Goal: Transaction & Acquisition: Purchase product/service

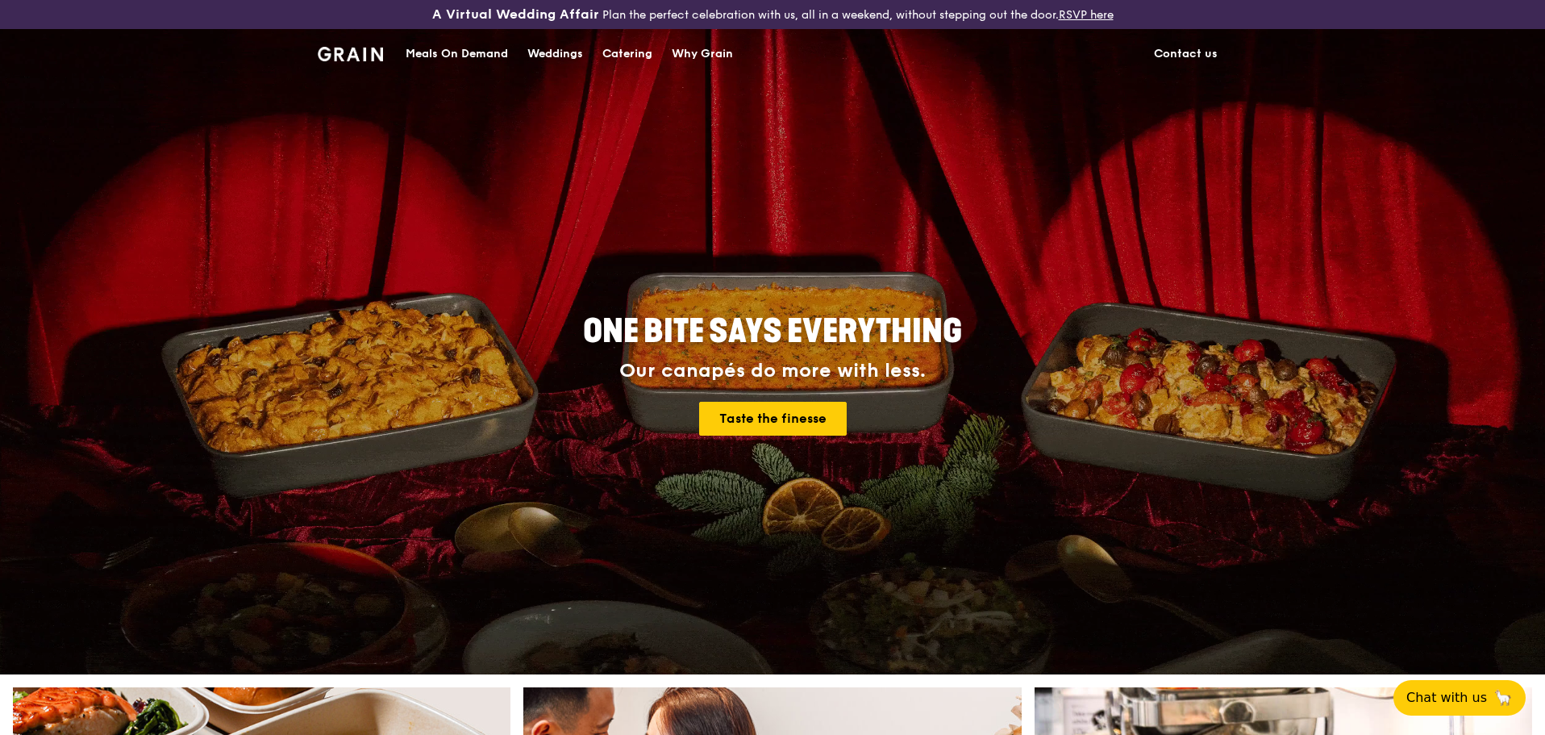
click at [461, 52] on div "Meals On Demand" at bounding box center [457, 54] width 102 height 48
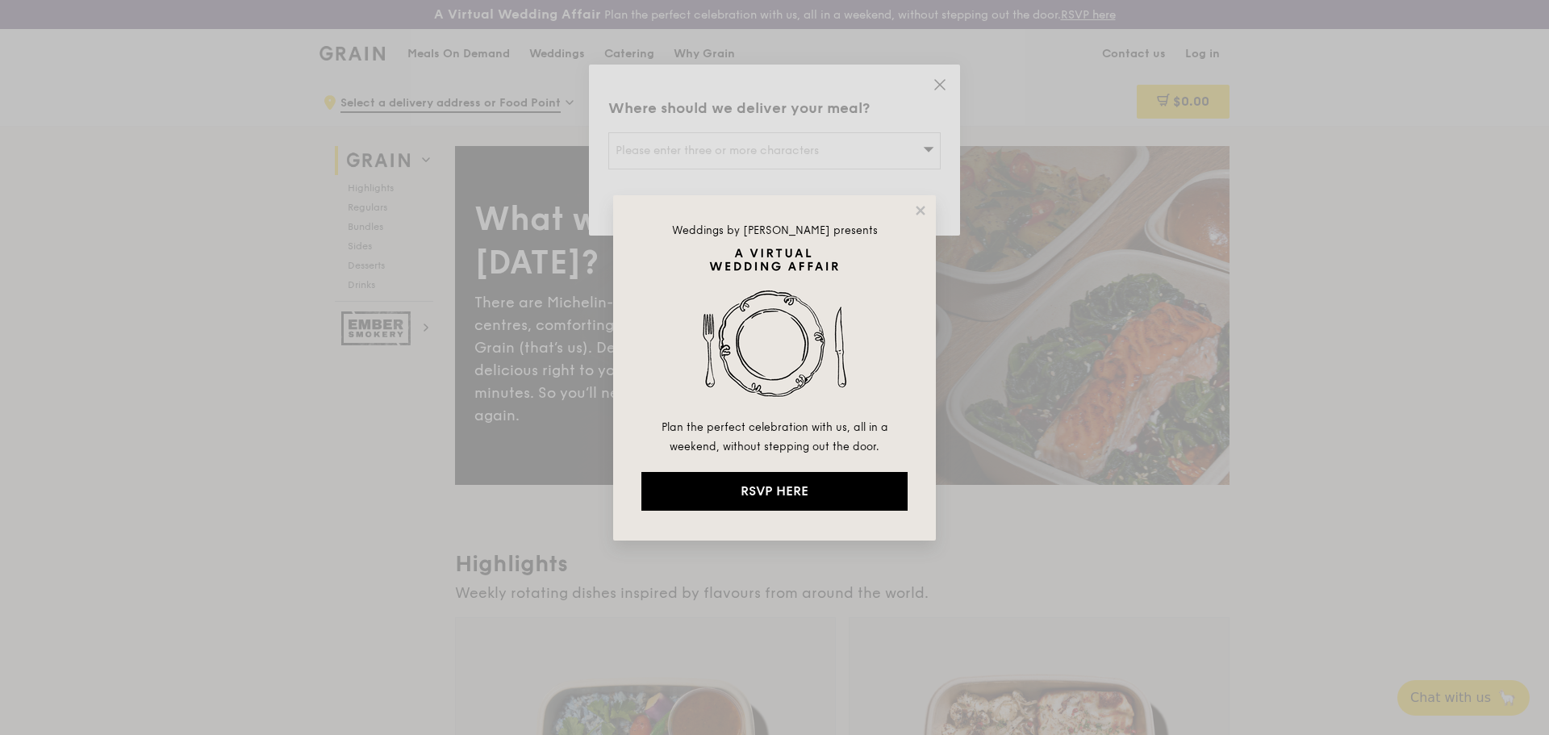
click at [764, 585] on div "Weddings by [PERSON_NAME] presents Plan the perfect celebration with us, all in…" at bounding box center [774, 367] width 1549 height 735
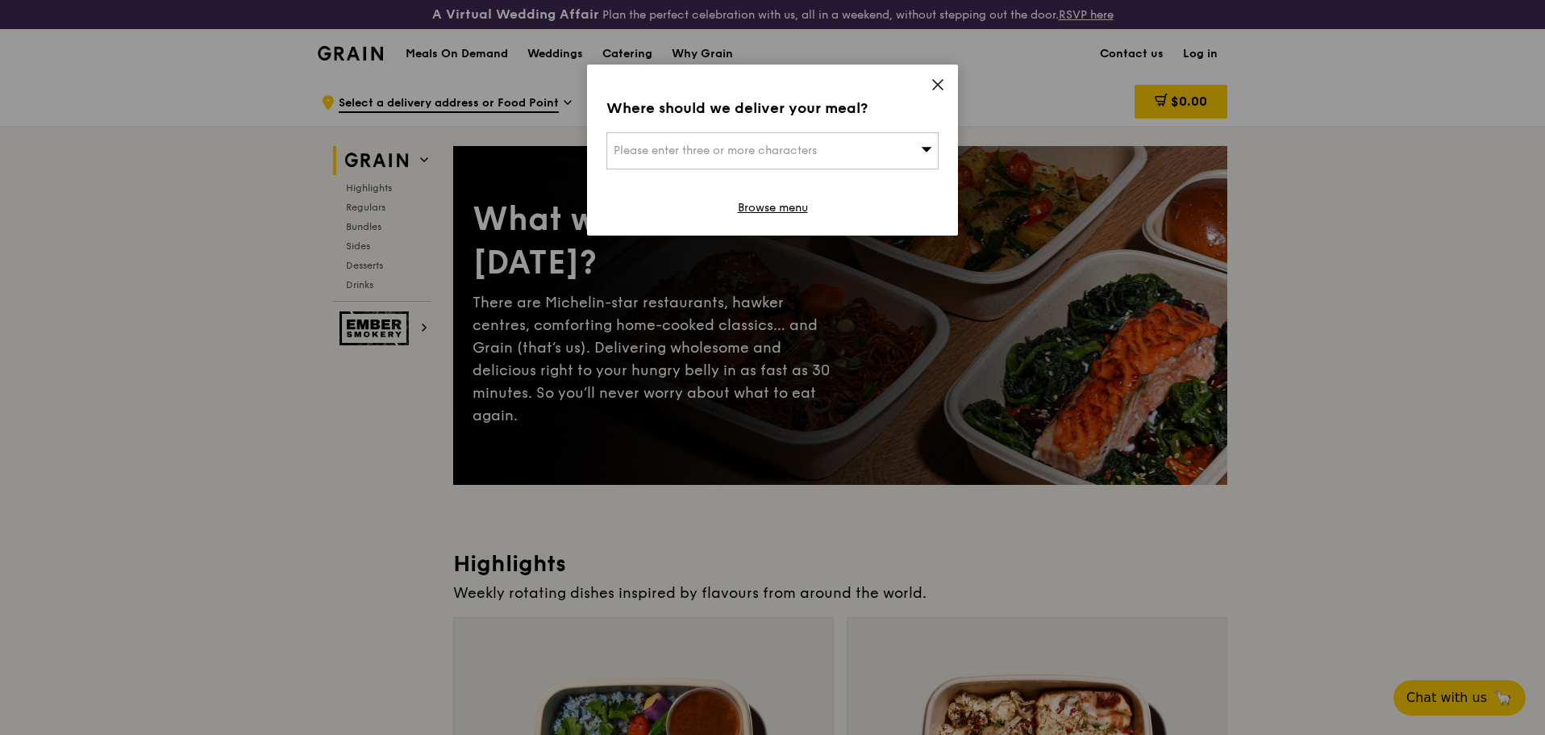
click at [859, 163] on div "Please enter three or more characters" at bounding box center [773, 150] width 332 height 37
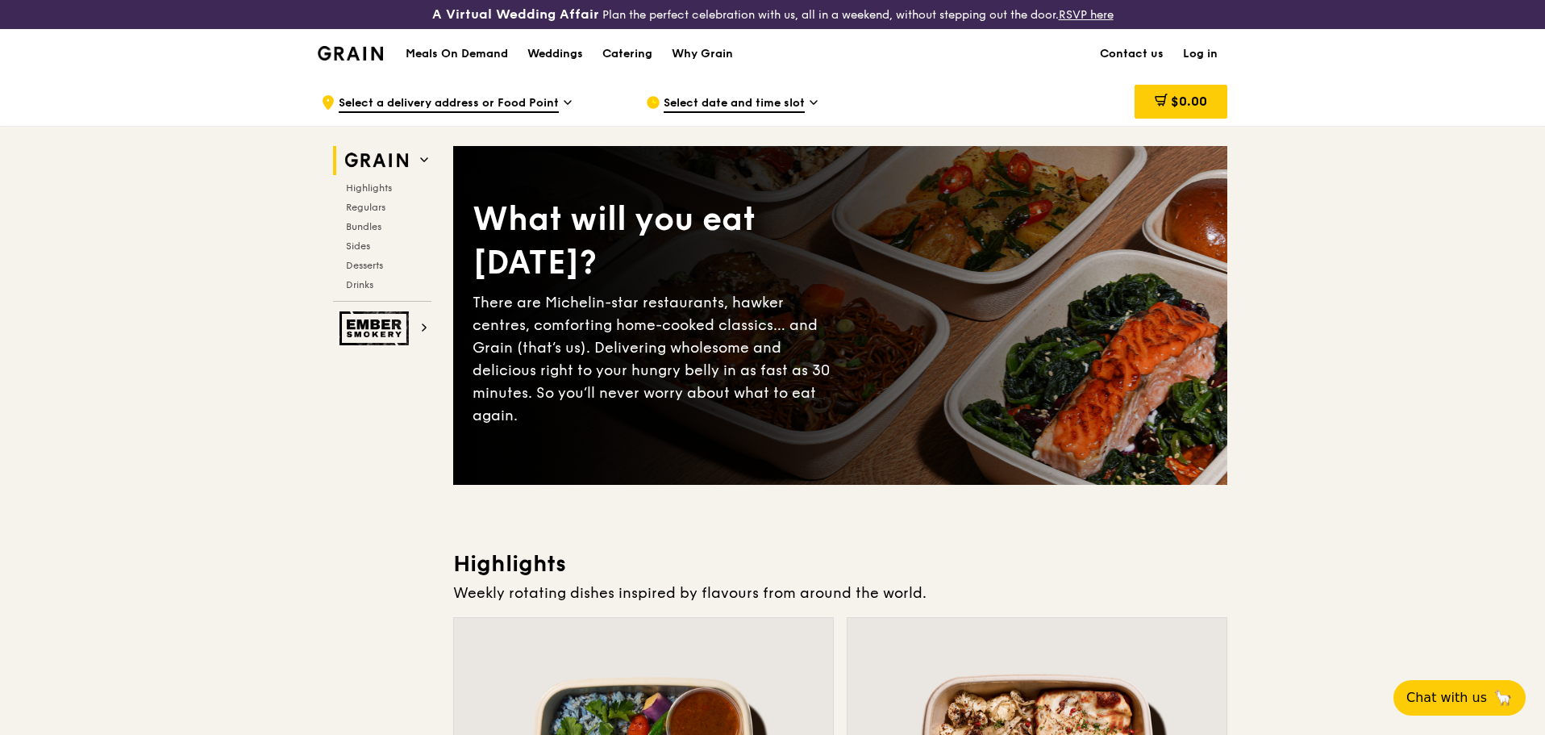
click at [540, 107] on span "Select a delivery address or Food Point" at bounding box center [449, 104] width 220 height 18
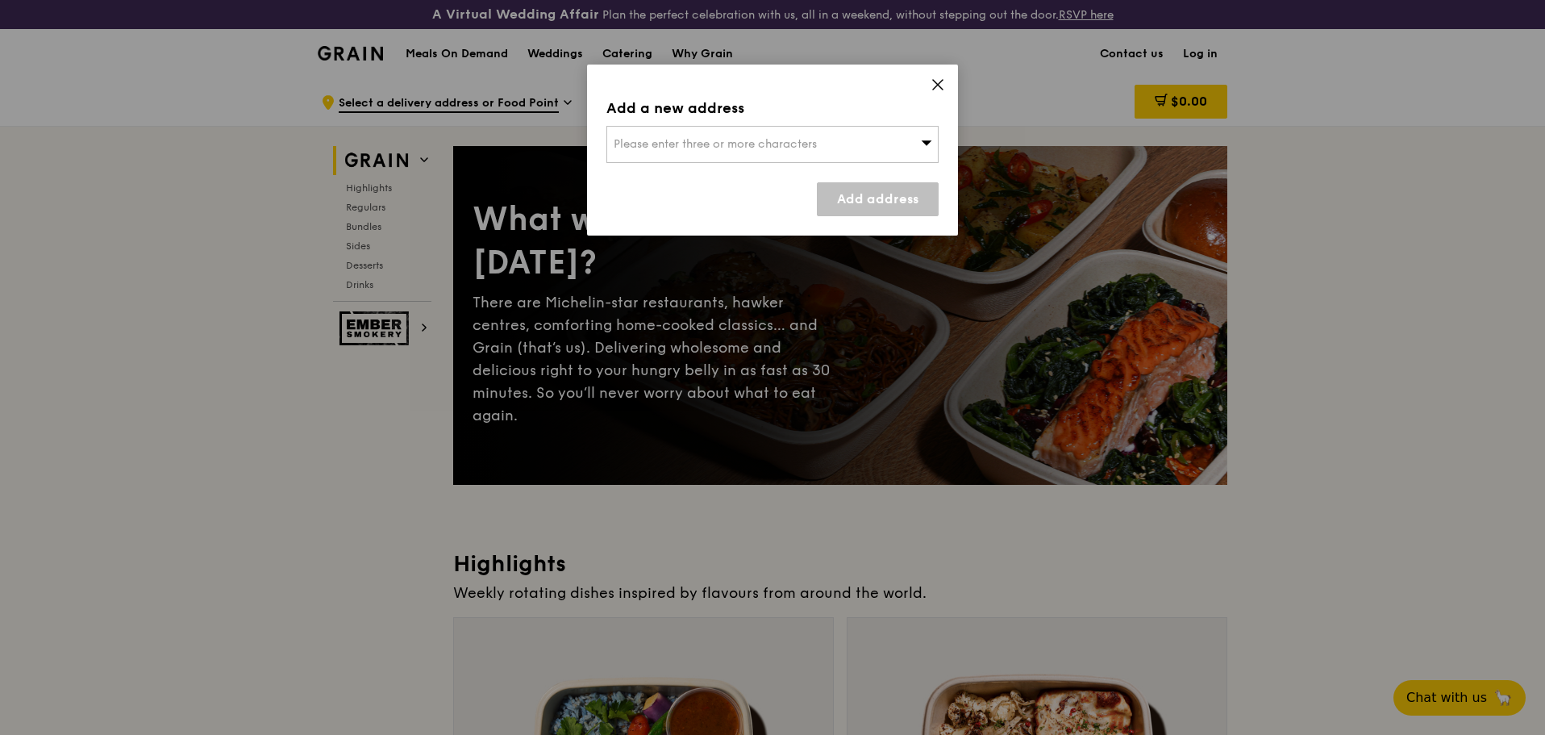
click at [705, 144] on span "Please enter three or more characters" at bounding box center [715, 144] width 203 height 14
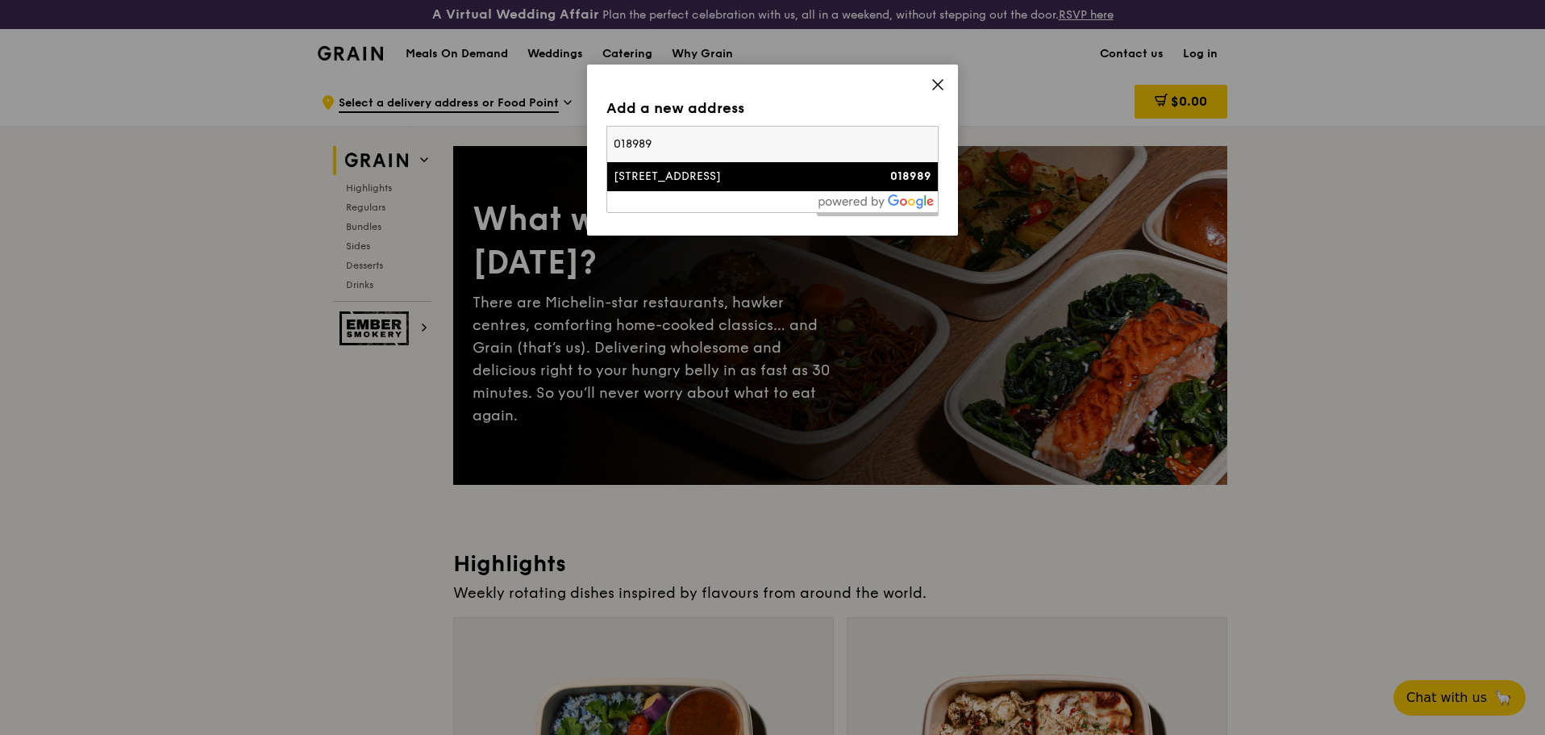
type input "018989"
click at [706, 178] on div "[STREET_ADDRESS]" at bounding box center [733, 177] width 239 height 16
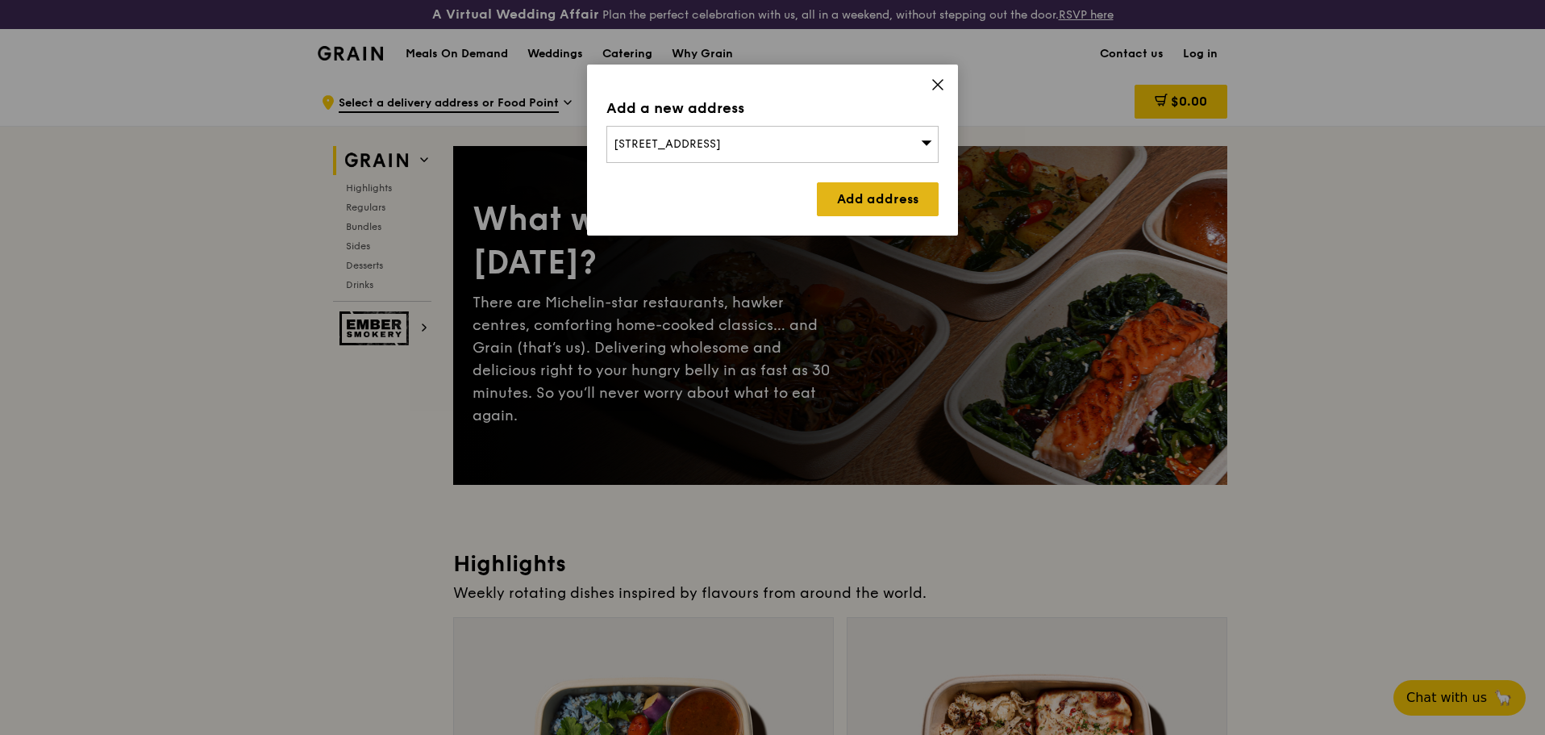
click at [874, 191] on link "Add address" at bounding box center [878, 199] width 122 height 34
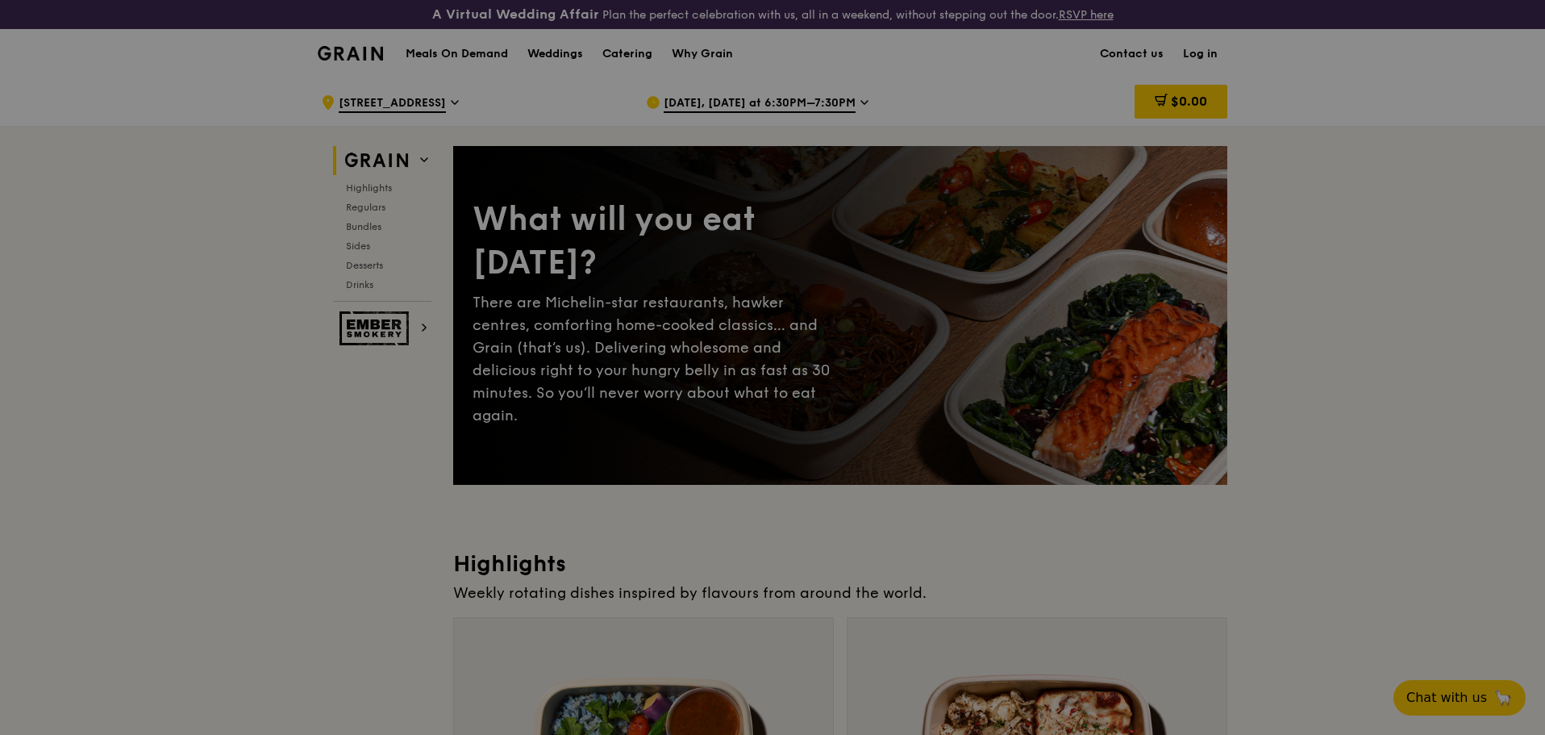
click at [766, 104] on div at bounding box center [772, 367] width 1545 height 735
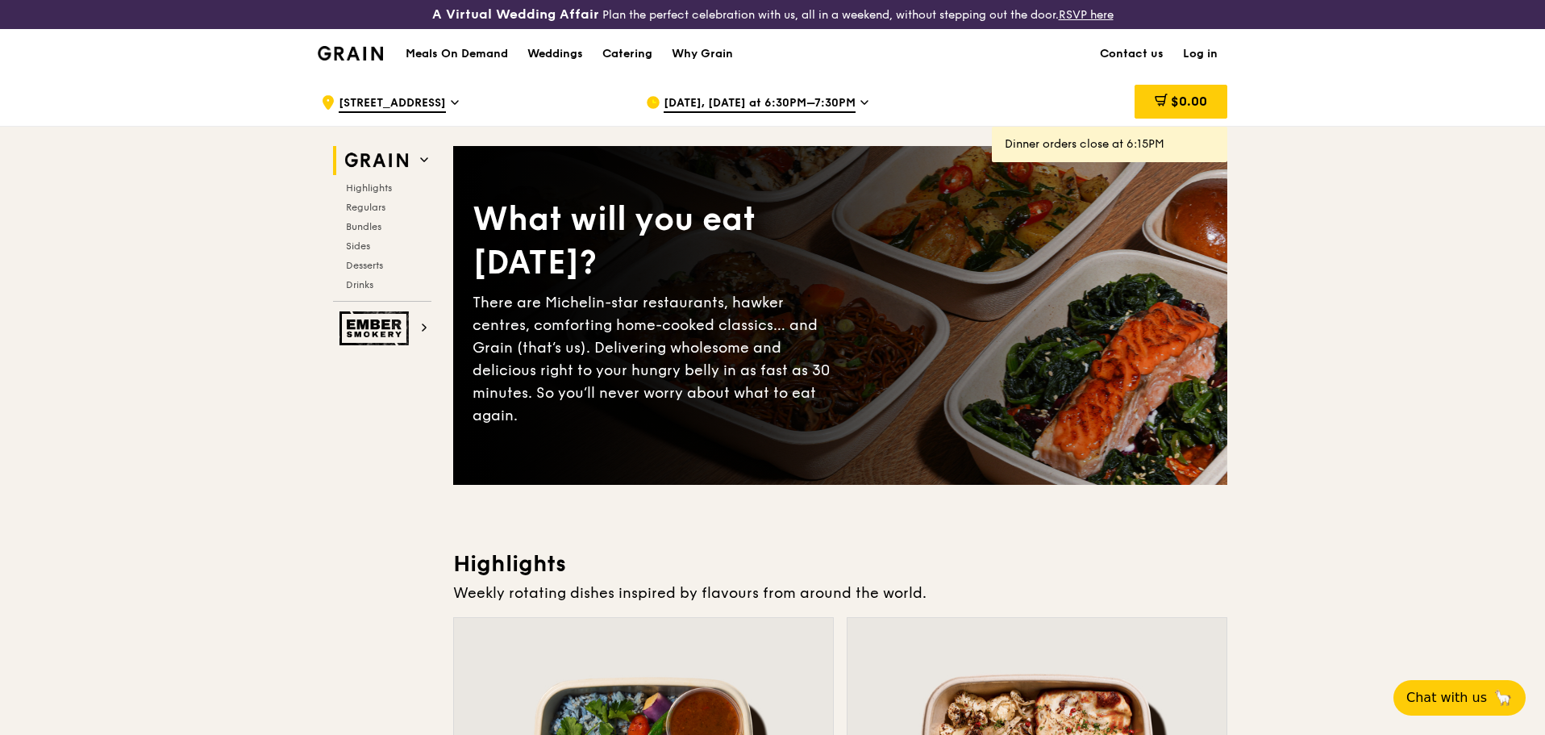
click at [795, 102] on span "[DATE], [DATE] at 6:30PM–7:30PM" at bounding box center [760, 104] width 192 height 18
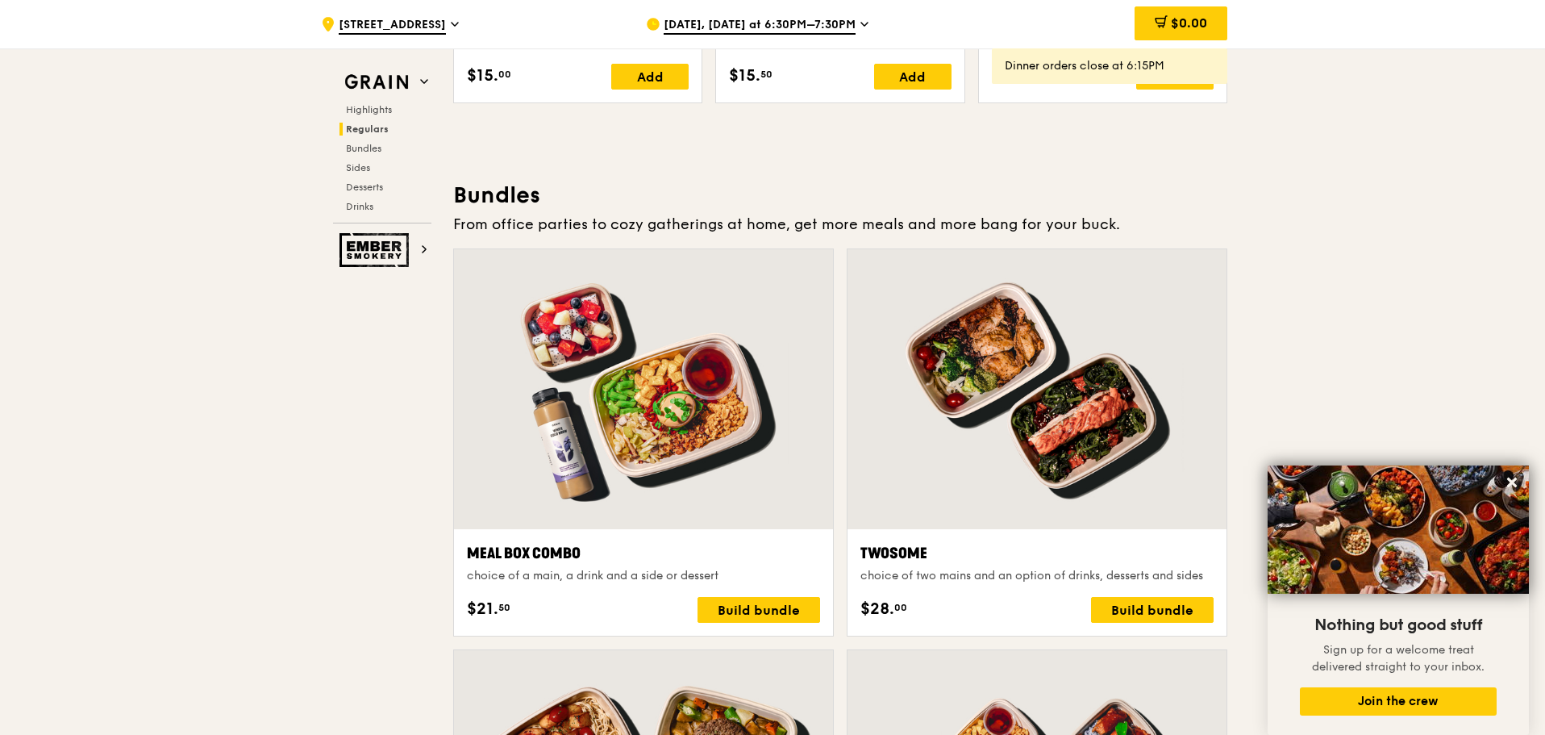
scroll to position [2655, 0]
